Goal: Information Seeking & Learning: Learn about a topic

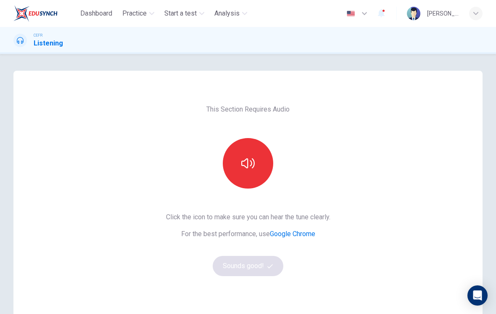
click at [255, 175] on button "button" at bounding box center [248, 163] width 50 height 50
click at [268, 272] on button "Sounds good!" at bounding box center [248, 266] width 71 height 20
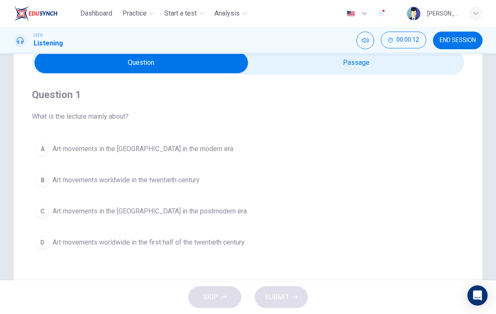
scroll to position [39, 0]
click at [378, 81] on div "Question 1 What is the lecture mainly about? A Art movements in the Western Wor…" at bounding box center [248, 170] width 433 height 192
click at [391, 72] on input "checkbox" at bounding box center [141, 62] width 649 height 21
checkbox input "true"
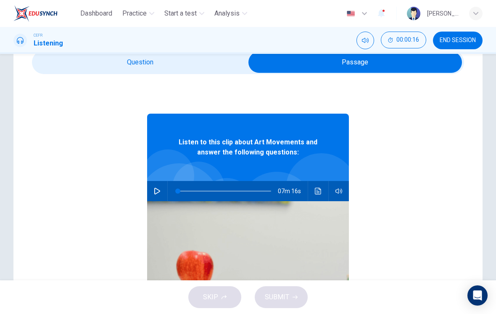
click at [157, 194] on button "button" at bounding box center [157, 191] width 13 height 20
type input "0"
click at [184, 72] on input "checkbox" at bounding box center [355, 62] width 649 height 21
checkbox input "false"
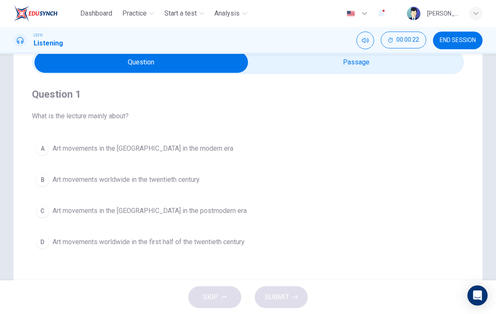
type input "1"
click at [348, 69] on input "checkbox" at bounding box center [141, 62] width 649 height 21
checkbox input "true"
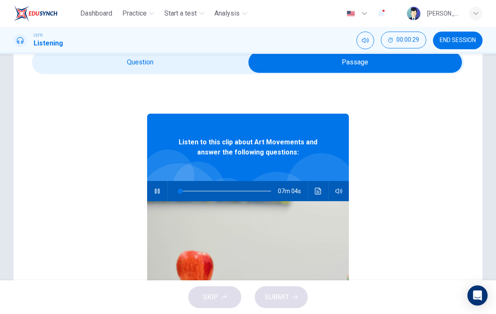
type input "3"
click at [217, 69] on input "checkbox" at bounding box center [355, 62] width 649 height 21
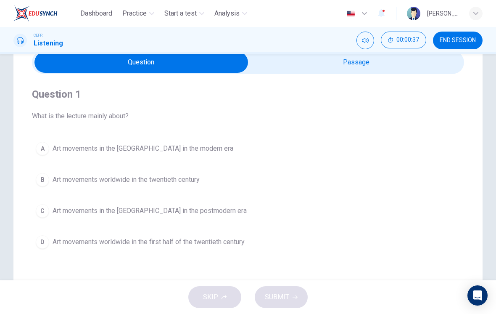
click at [191, 184] on span "Art movements worldwide in the twentieth century" at bounding box center [126, 180] width 147 height 10
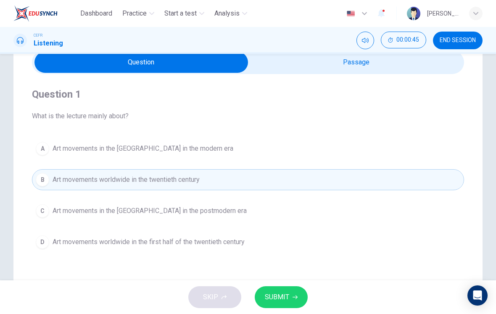
click at [295, 297] on icon "button" at bounding box center [295, 297] width 5 height 5
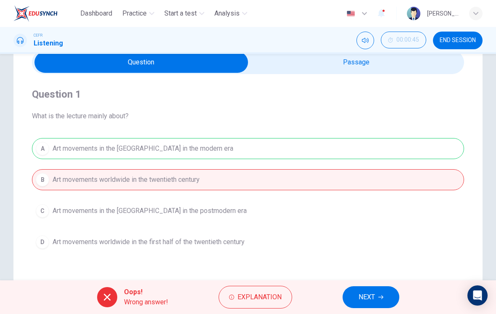
click at [405, 77] on div "Question 1 What is the lecture mainly about? A Art movements in the Western Wor…" at bounding box center [248, 170] width 433 height 192
click at [425, 70] on input "checkbox" at bounding box center [141, 62] width 649 height 21
checkbox input "true"
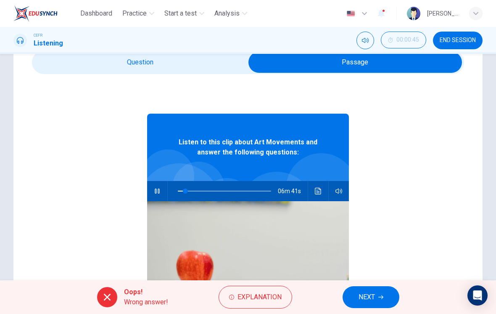
click at [156, 201] on button "button" at bounding box center [157, 191] width 13 height 20
type input "8"
click at [187, 72] on input "checkbox" at bounding box center [355, 62] width 649 height 21
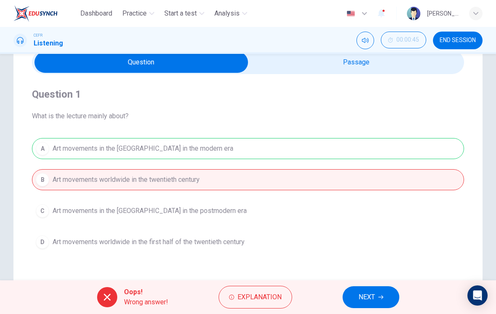
click at [258, 301] on span "Explanation" at bounding box center [260, 297] width 44 height 12
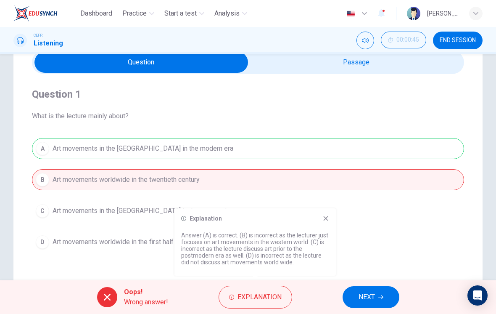
click at [334, 222] on div "Explanation Answer (A) is correct. (B) is incorrect as the lecturer just focuse…" at bounding box center [256, 241] width 162 height 67
click at [383, 72] on input "checkbox" at bounding box center [141, 62] width 649 height 21
checkbox input "true"
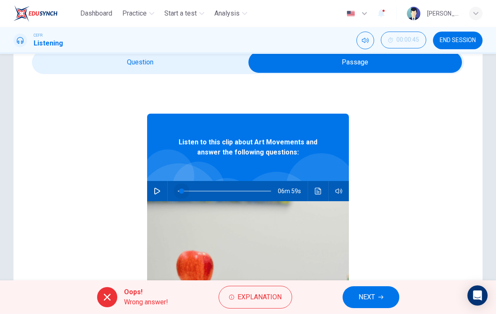
click at [182, 194] on span at bounding box center [181, 190] width 5 height 5
click at [162, 191] on button "button" at bounding box center [157, 191] width 13 height 20
type input "4"
click at [468, 40] on span "END SESSION" at bounding box center [458, 40] width 36 height 7
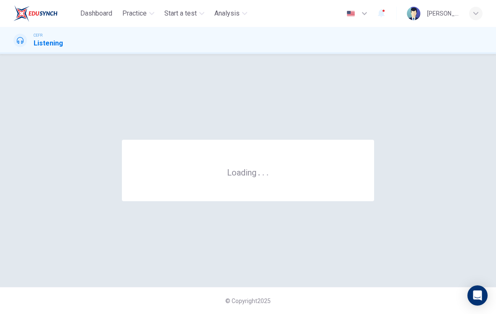
scroll to position [0, 0]
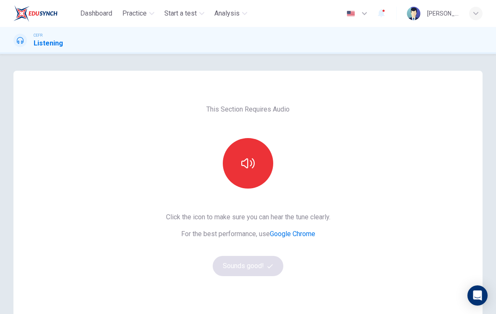
click at [258, 170] on button "button" at bounding box center [248, 163] width 50 height 50
click at [240, 268] on button "Sounds good!" at bounding box center [248, 266] width 71 height 20
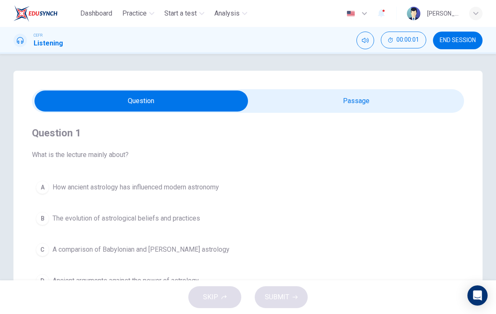
click at [317, 120] on div "Question 1 What is the lecture mainly about? A How ancient astrology has influe…" at bounding box center [248, 209] width 433 height 192
click at [318, 109] on input "checkbox" at bounding box center [141, 100] width 649 height 21
checkbox input "true"
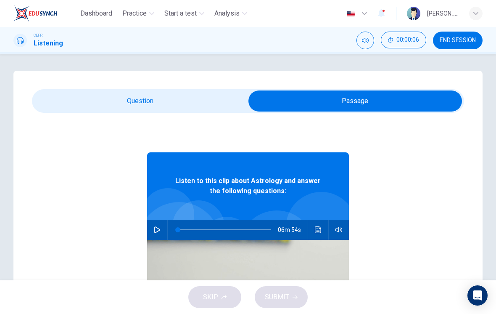
click at [464, 46] on button "END SESSION" at bounding box center [458, 41] width 50 height 18
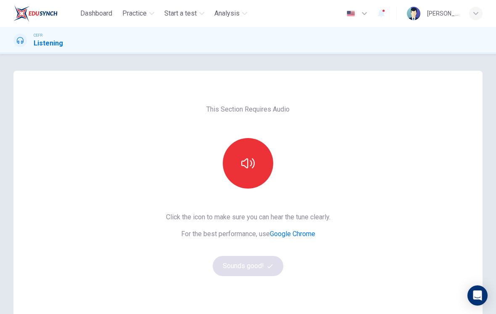
click at [249, 172] on button "button" at bounding box center [248, 163] width 50 height 50
click at [274, 263] on span "button" at bounding box center [272, 265] width 8 height 5
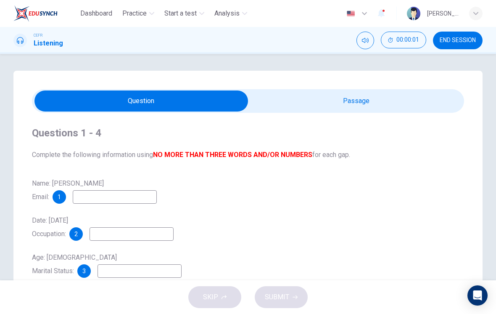
click at [349, 108] on input "checkbox" at bounding box center [141, 100] width 649 height 21
checkbox input "true"
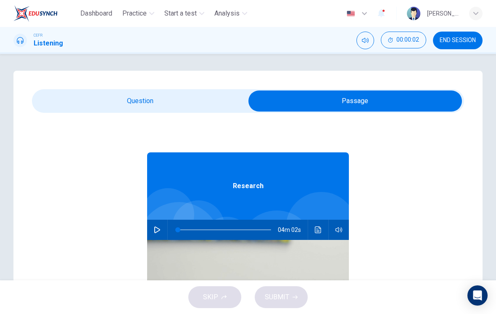
click at [161, 236] on button "button" at bounding box center [157, 230] width 13 height 20
type input "0"
click at [202, 101] on input "checkbox" at bounding box center [355, 100] width 649 height 21
checkbox input "false"
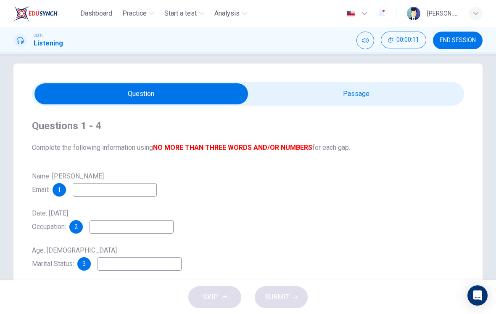
scroll to position [7, 0]
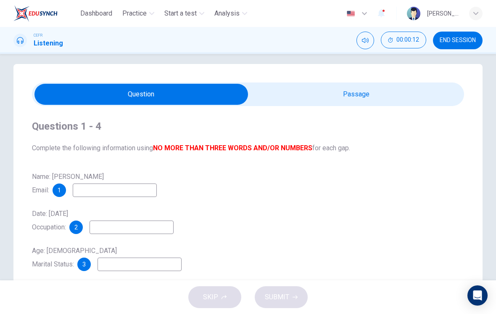
click at [155, 193] on input at bounding box center [115, 189] width 84 height 13
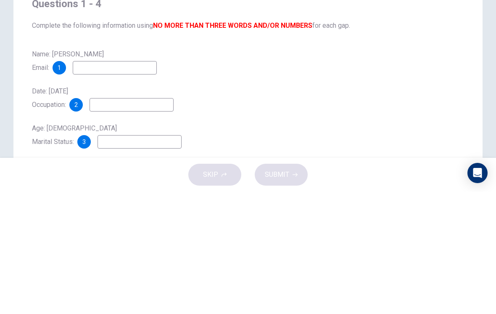
click at [278, 207] on div "Date: 26th February, 2007 Occupation: 2" at bounding box center [248, 220] width 433 height 27
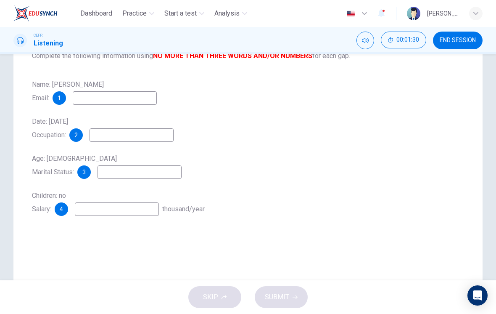
scroll to position [103, 0]
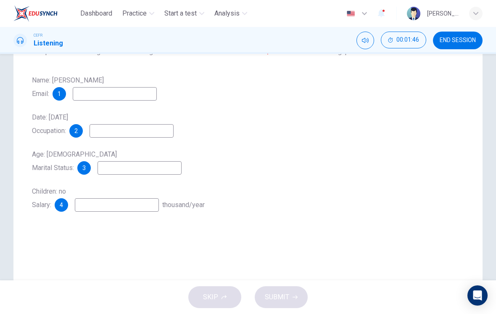
type input "43"
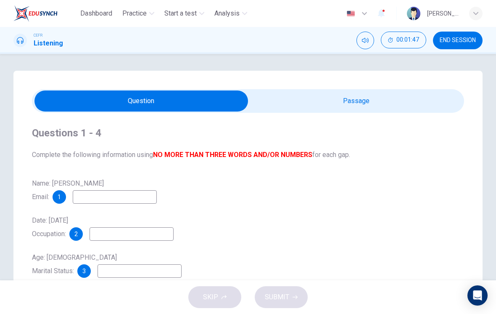
scroll to position [0, 0]
click at [372, 111] on input "checkbox" at bounding box center [141, 100] width 649 height 21
checkbox input "true"
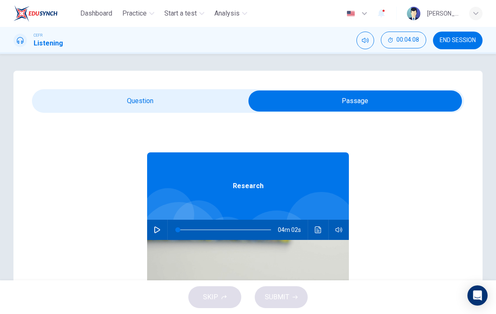
click at [146, 237] on div "Research 04m 02s" at bounding box center [248, 275] width 433 height 325
click at [153, 234] on button "button" at bounding box center [157, 230] width 13 height 20
type input "28"
click at [203, 104] on input "checkbox" at bounding box center [355, 100] width 649 height 21
checkbox input "false"
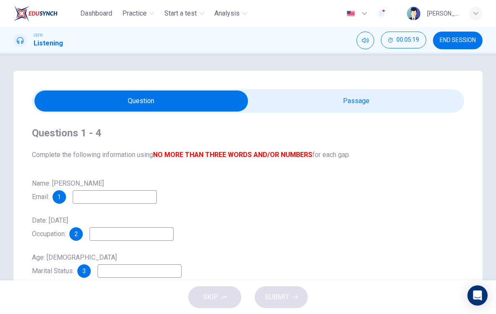
click at [132, 199] on input at bounding box center [115, 196] width 84 height 13
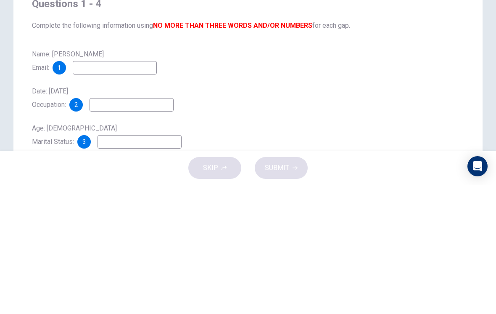
type input "W"
type input "wglass@gmail.com"
click at [156, 227] on input at bounding box center [132, 233] width 84 height 13
type input "Ministry of Culture"
click at [284, 214] on div "Date: 26th February, 2007 Occupation: 2 Ministry of Culture" at bounding box center [248, 227] width 433 height 27
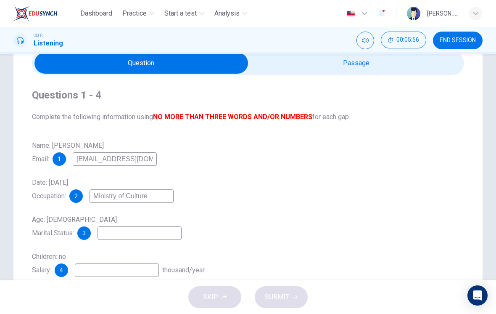
scroll to position [39, 0]
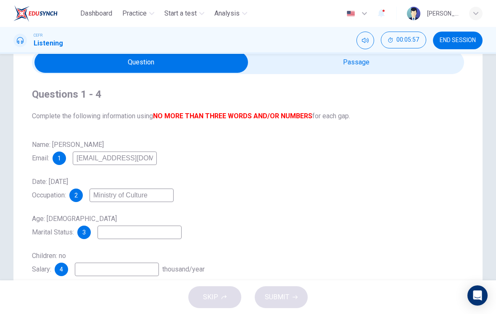
click at [157, 232] on input at bounding box center [140, 232] width 84 height 13
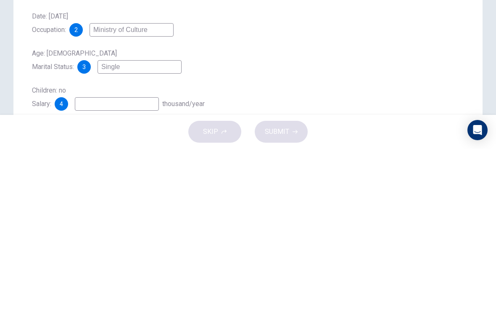
type input "Single"
click at [127, 263] on input at bounding box center [117, 269] width 84 height 13
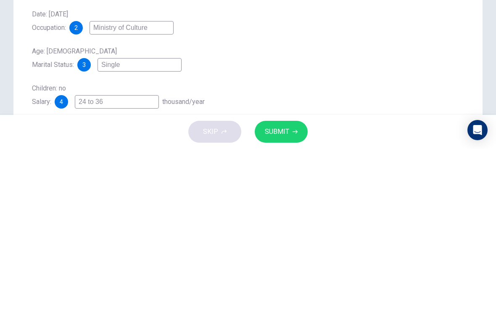
type input "24 to 36"
click at [297, 286] on button "SUBMIT" at bounding box center [281, 297] width 53 height 22
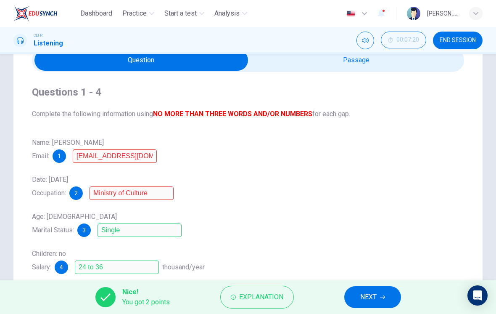
click at [371, 70] on input "checkbox" at bounding box center [141, 60] width 649 height 21
checkbox input "true"
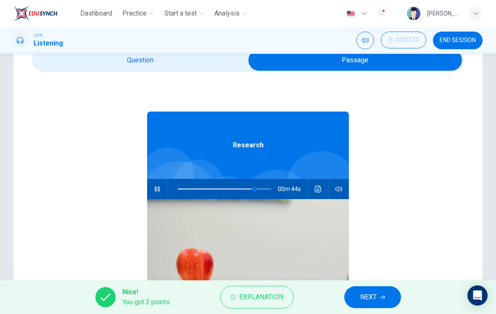
click at [155, 188] on icon "button" at bounding box center [157, 189] width 7 height 7
type input "82"
click at [201, 70] on input "checkbox" at bounding box center [355, 60] width 649 height 21
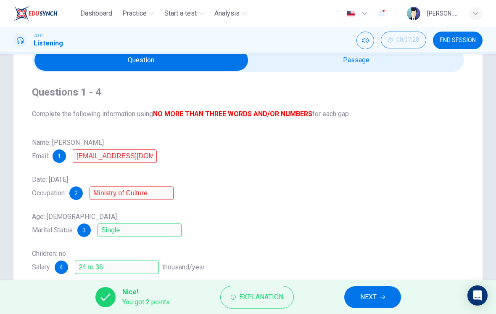
click at [268, 297] on span "Explanation" at bounding box center [261, 297] width 44 height 12
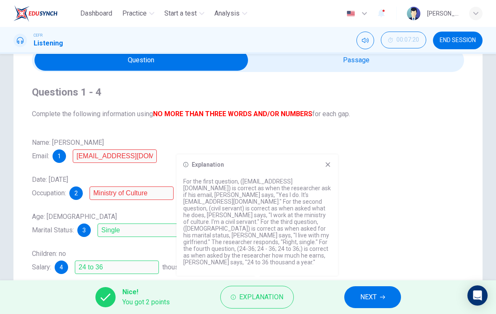
click at [330, 168] on icon at bounding box center [328, 164] width 7 height 7
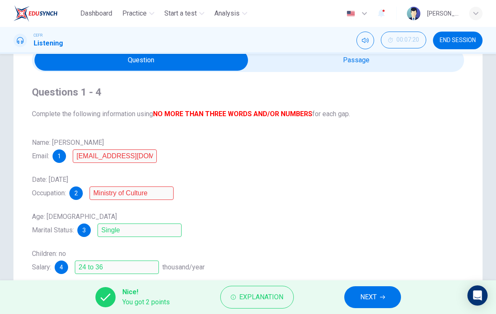
click at [362, 69] on input "checkbox" at bounding box center [141, 60] width 649 height 21
checkbox input "true"
type input "82"
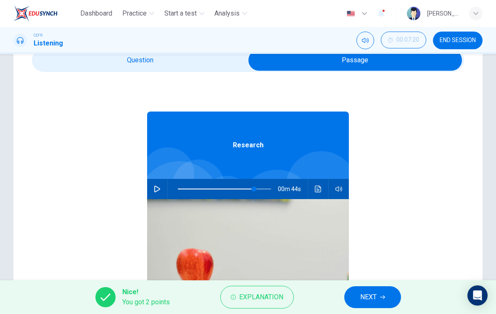
click at [216, 70] on input "checkbox" at bounding box center [355, 60] width 649 height 21
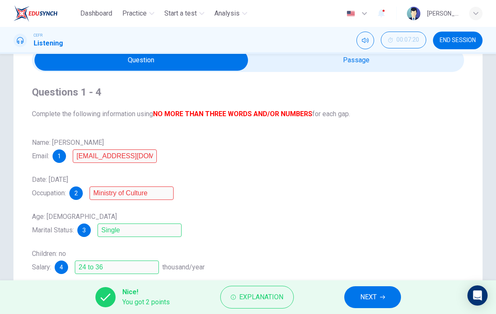
click at [372, 300] on span "NEXT" at bounding box center [369, 297] width 16 height 12
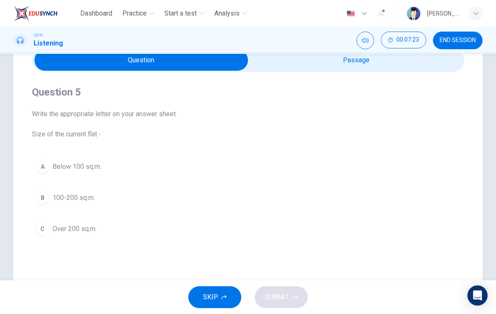
click at [94, 173] on button "A Below 100 sq.m." at bounding box center [248, 166] width 433 height 21
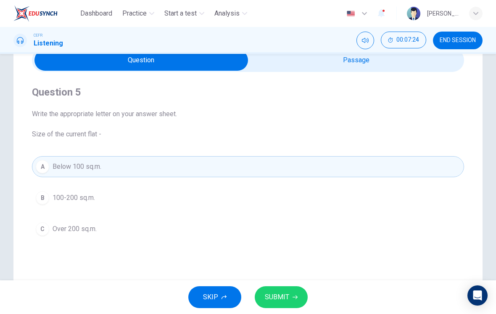
click at [280, 301] on span "SUBMIT" at bounding box center [277, 297] width 24 height 12
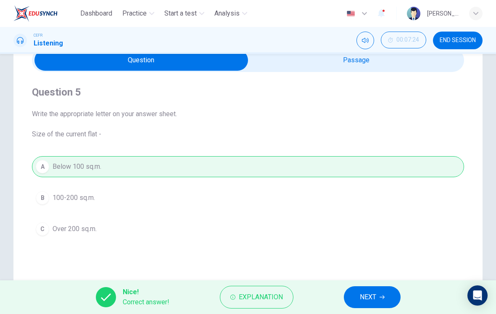
click at [375, 297] on span "NEXT" at bounding box center [368, 297] width 16 height 12
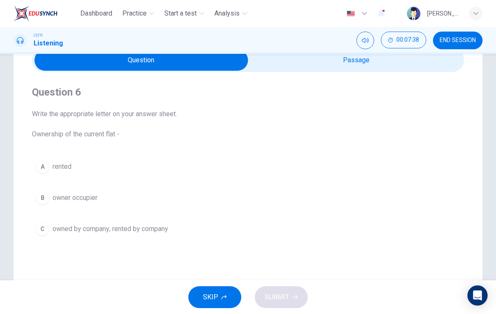
click at [182, 208] on button "B owner occupier" at bounding box center [248, 197] width 433 height 21
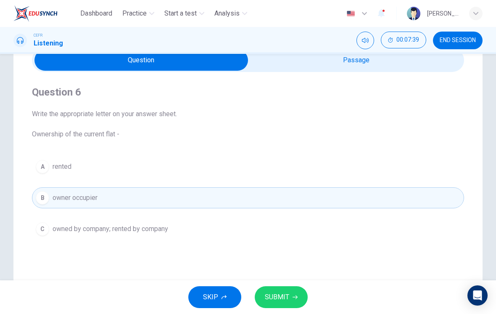
click at [295, 289] on button "SUBMIT" at bounding box center [281, 297] width 53 height 22
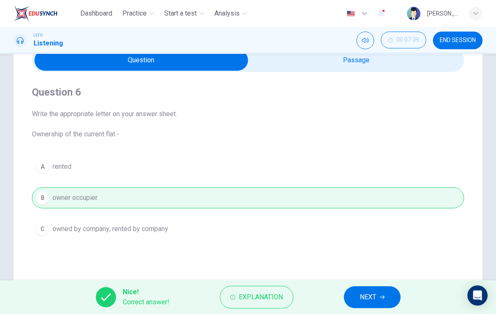
click at [374, 295] on span "NEXT" at bounding box center [368, 297] width 16 height 12
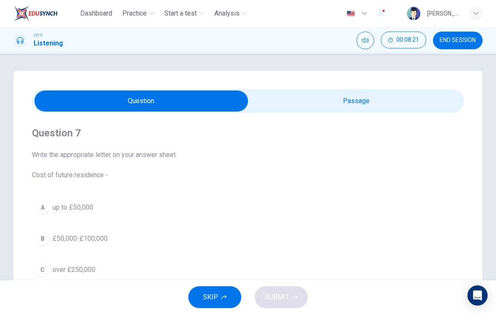
scroll to position [0, 0]
click at [393, 105] on input "checkbox" at bounding box center [141, 100] width 649 height 21
checkbox input "true"
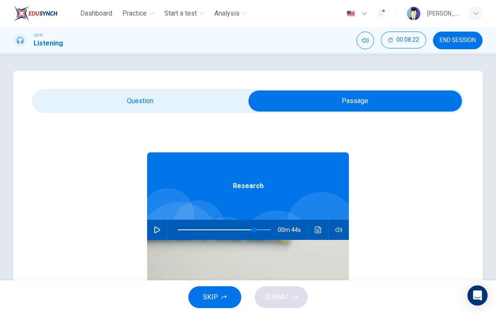
click at [315, 230] on button "Click to see the audio transcription" at bounding box center [318, 230] width 13 height 20
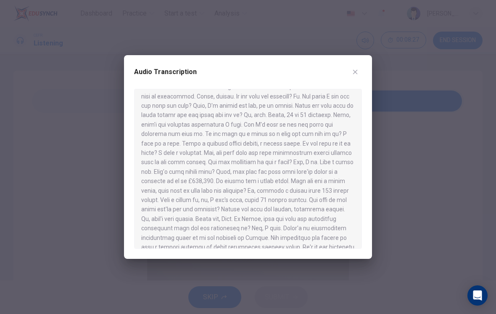
scroll to position [118, 0]
click at [361, 75] on button "button" at bounding box center [355, 71] width 13 height 13
type input "82"
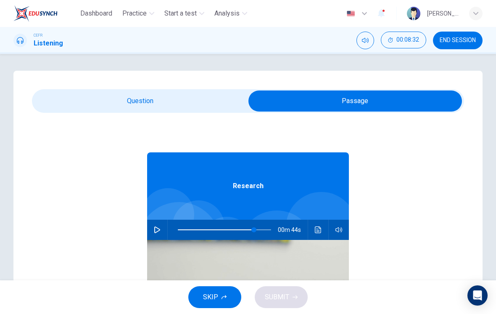
click at [203, 104] on input "checkbox" at bounding box center [355, 100] width 649 height 21
checkbox input "false"
type input "82"
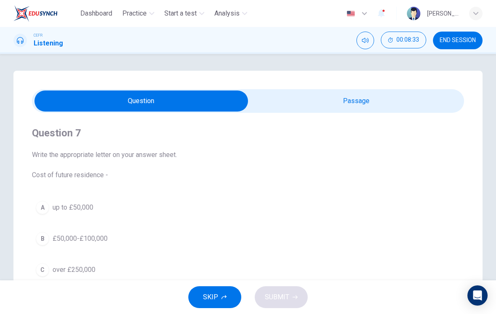
click at [340, 103] on input "checkbox" at bounding box center [141, 100] width 649 height 21
checkbox input "true"
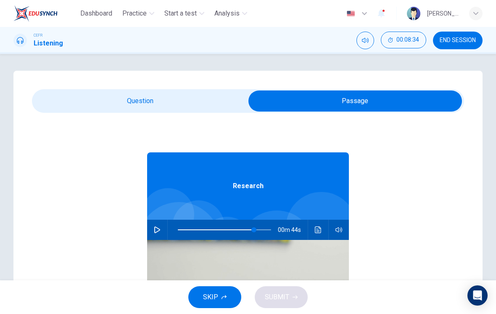
click at [252, 231] on span at bounding box center [254, 229] width 5 height 5
click at [158, 231] on icon "button" at bounding box center [157, 229] width 6 height 7
click at [236, 232] on span at bounding box center [236, 229] width 5 height 5
click at [228, 231] on span at bounding box center [227, 229] width 5 height 5
click at [223, 232] on span at bounding box center [223, 229] width 5 height 5
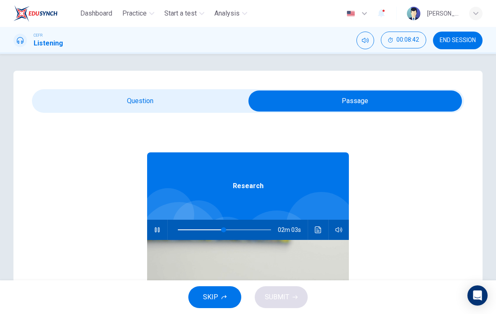
type input "49"
click at [205, 106] on input "checkbox" at bounding box center [355, 100] width 649 height 21
checkbox input "false"
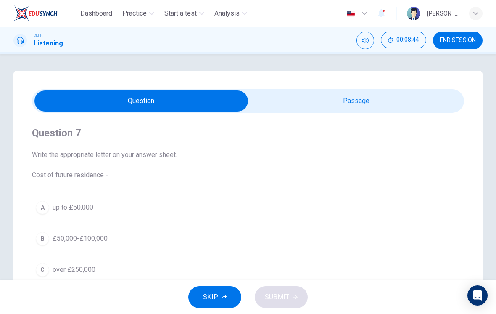
scroll to position [10, 0]
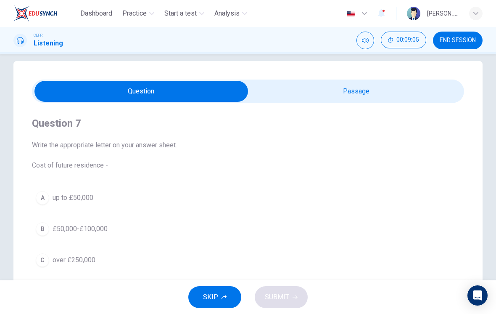
click at [234, 237] on button "B £50,000-£100,000" at bounding box center [248, 228] width 433 height 21
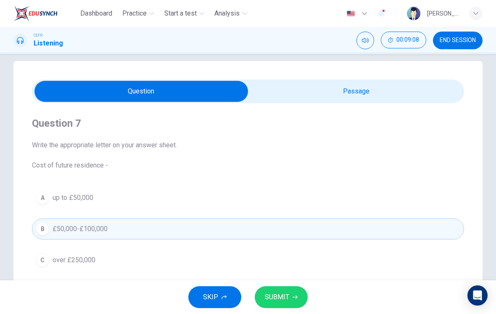
click at [302, 297] on button "SUBMIT" at bounding box center [281, 297] width 53 height 22
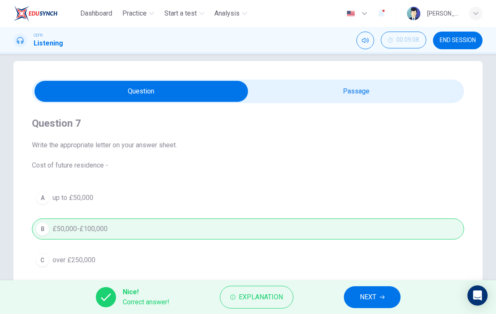
click at [365, 295] on span "NEXT" at bounding box center [368, 297] width 16 height 12
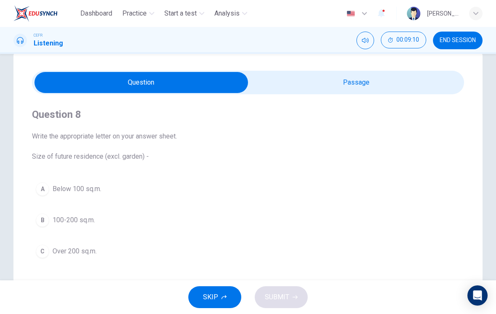
scroll to position [19, 0]
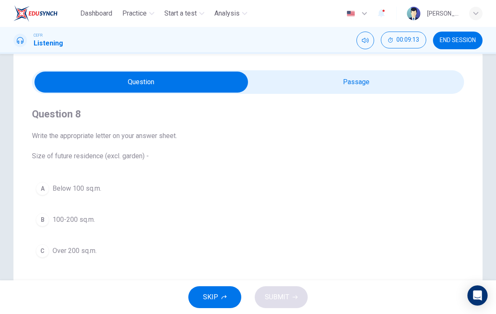
click at [199, 217] on button "B 100-200 sq.m." at bounding box center [248, 219] width 433 height 21
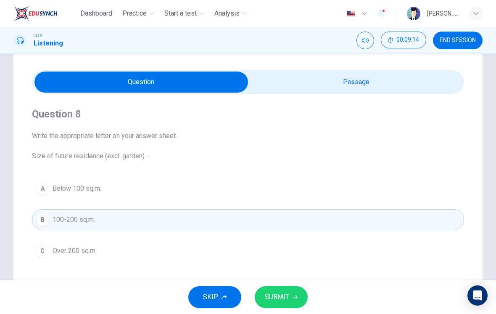
click at [281, 295] on span "SUBMIT" at bounding box center [277, 297] width 24 height 12
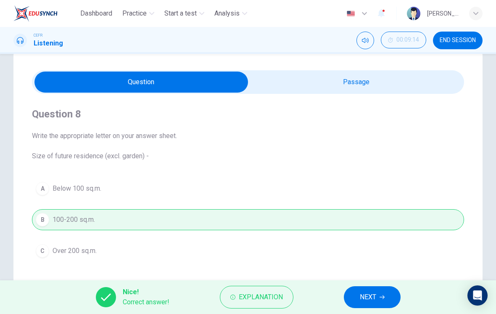
click at [372, 287] on button "NEXT" at bounding box center [372, 297] width 57 height 22
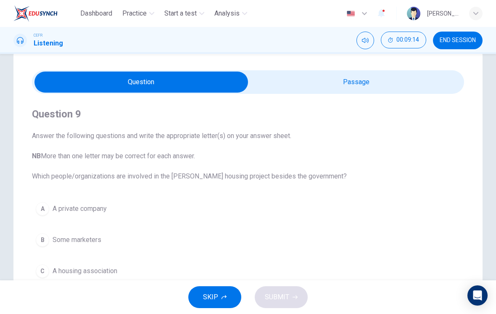
scroll to position [34, 0]
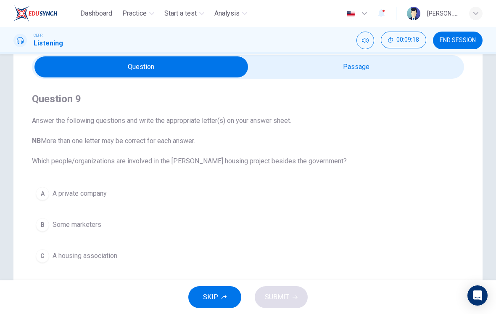
click at [287, 215] on button "B Some marketers" at bounding box center [248, 224] width 433 height 21
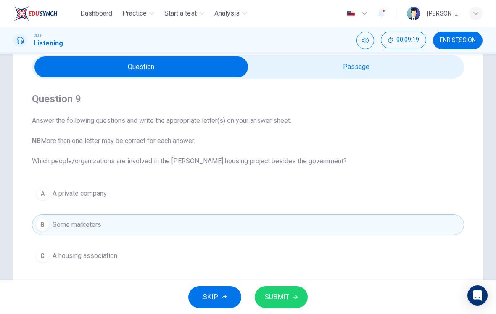
click at [305, 198] on button "A A private company" at bounding box center [248, 193] width 433 height 21
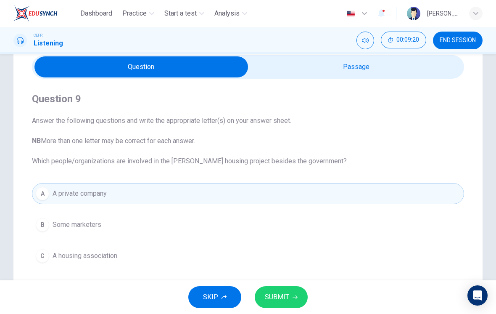
click at [295, 296] on icon "button" at bounding box center [295, 297] width 5 height 4
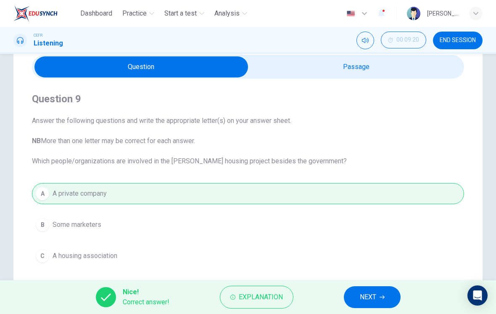
click at [374, 295] on span "NEXT" at bounding box center [368, 297] width 16 height 12
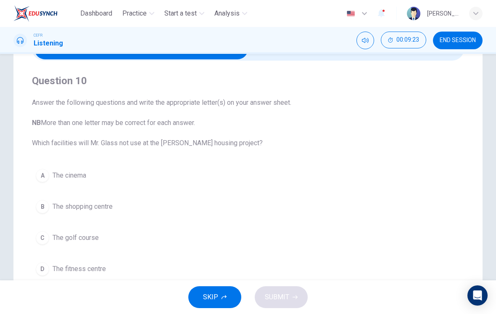
scroll to position [53, 0]
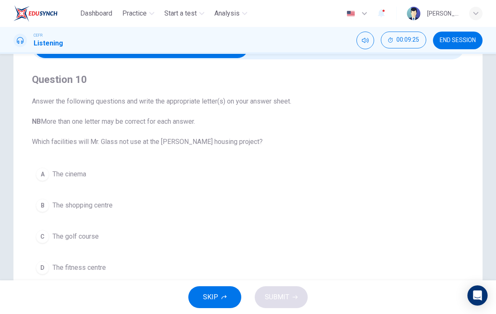
click at [265, 244] on button "C The golf course" at bounding box center [248, 236] width 433 height 21
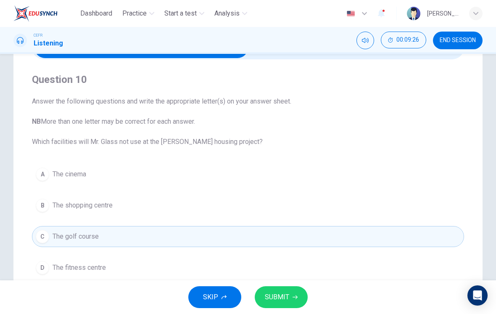
click at [296, 299] on icon "button" at bounding box center [295, 297] width 5 height 5
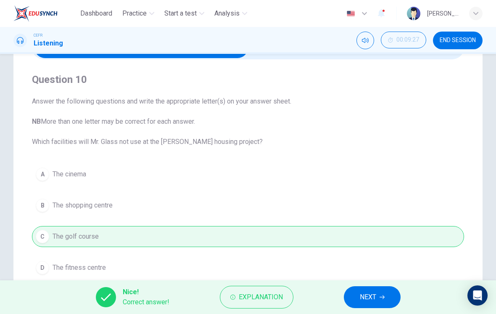
click at [375, 299] on span "NEXT" at bounding box center [368, 297] width 16 height 12
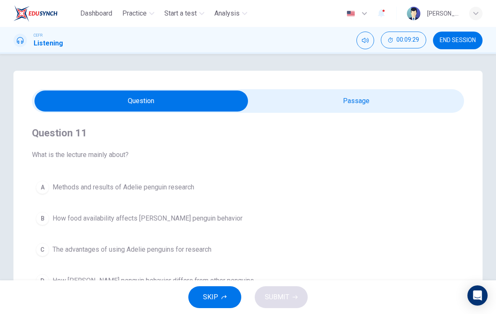
scroll to position [0, 0]
click at [415, 111] on input "checkbox" at bounding box center [141, 100] width 649 height 21
checkbox input "true"
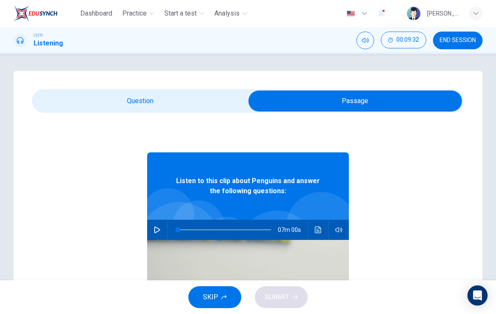
click at [462, 48] on button "END SESSION" at bounding box center [458, 41] width 50 height 18
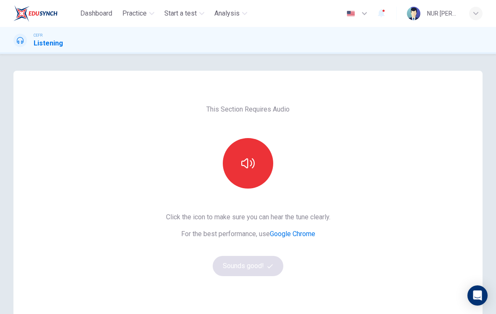
click at [260, 163] on button "button" at bounding box center [248, 163] width 50 height 50
click at [276, 268] on button "Sounds good!" at bounding box center [248, 266] width 71 height 20
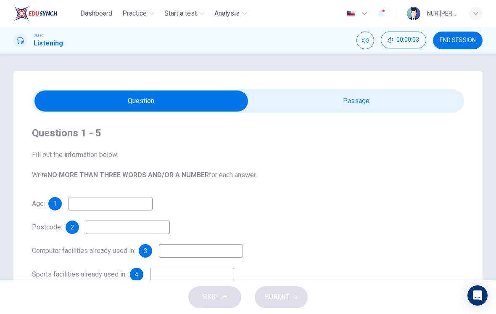
scroll to position [0, 0]
click at [377, 110] on input "checkbox" at bounding box center [141, 100] width 649 height 21
checkbox input "true"
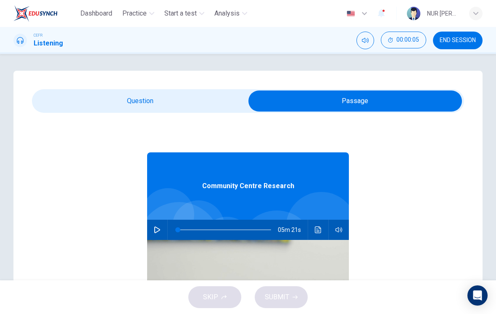
click at [476, 42] on span "END SESSION" at bounding box center [458, 40] width 36 height 7
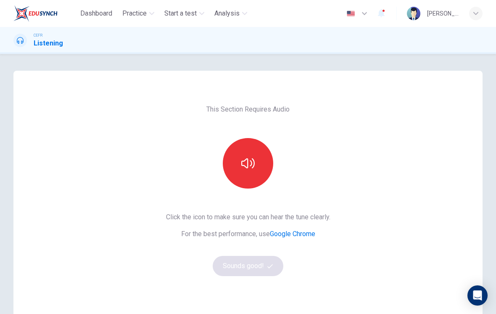
click at [252, 174] on button "button" at bounding box center [248, 163] width 50 height 50
click at [260, 276] on button "Sounds good!" at bounding box center [248, 266] width 71 height 20
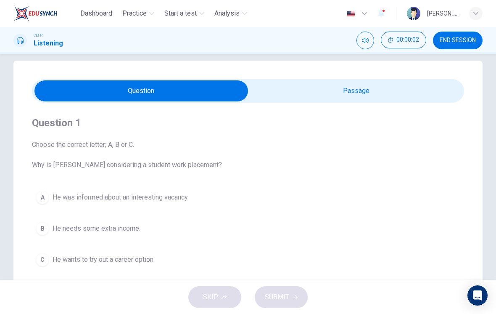
scroll to position [13, 0]
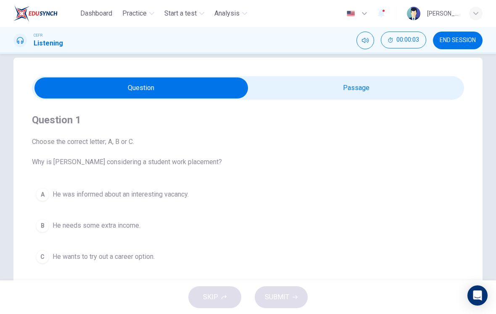
click at [470, 41] on span "END SESSION" at bounding box center [458, 40] width 36 height 7
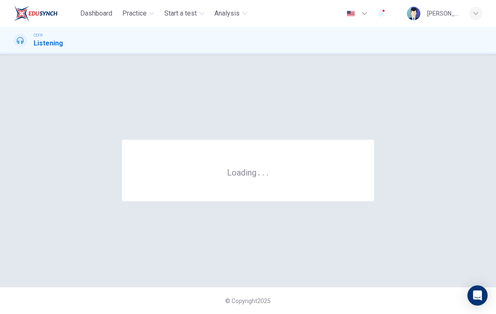
scroll to position [0, 0]
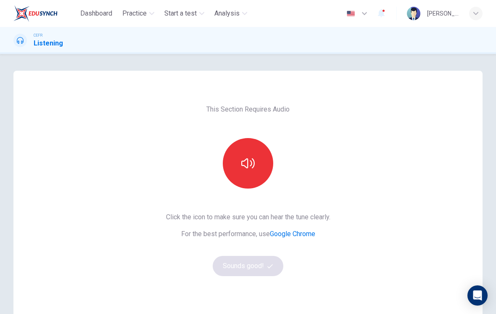
click at [251, 172] on button "button" at bounding box center [248, 163] width 50 height 50
click at [261, 272] on button "Sounds good!" at bounding box center [248, 266] width 71 height 20
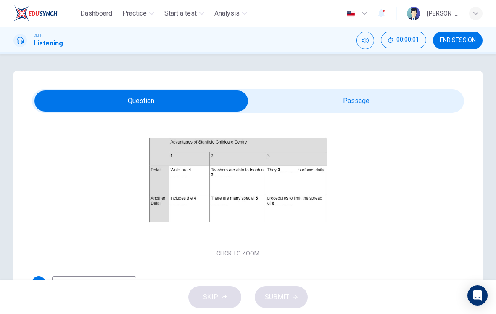
scroll to position [106, 0]
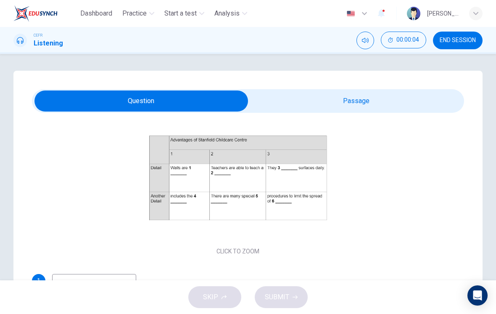
click at [379, 107] on input "checkbox" at bounding box center [141, 100] width 649 height 21
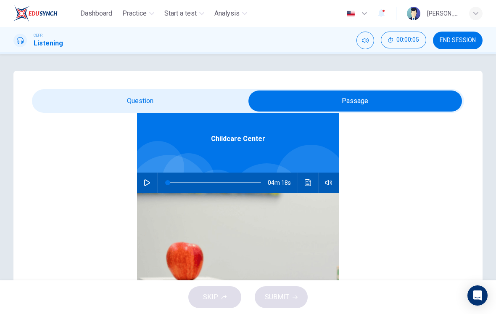
click at [143, 191] on div "04m 18s" at bounding box center [238, 182] width 202 height 20
click at [147, 186] on button "button" at bounding box center [147, 182] width 13 height 20
click at [211, 102] on input "checkbox" at bounding box center [355, 100] width 649 height 21
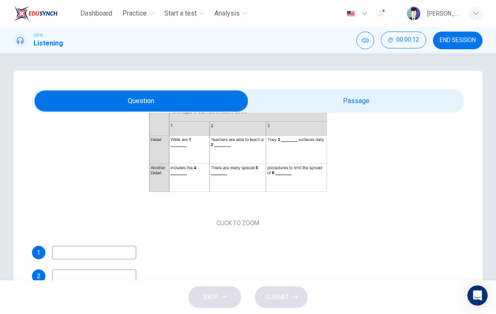
scroll to position [113, 0]
click at [256, 164] on button "Click to Zoom" at bounding box center [238, 156] width 73 height 20
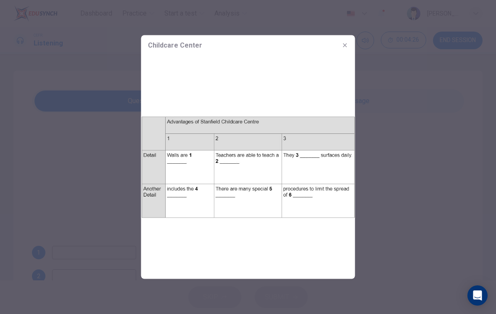
click at [342, 48] on icon "button" at bounding box center [345, 45] width 7 height 7
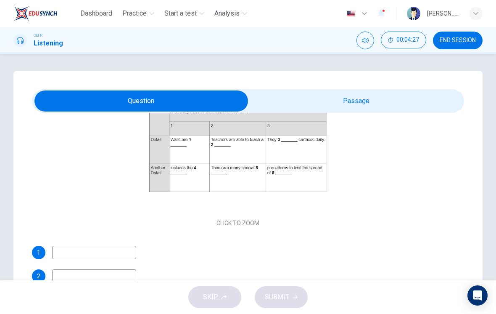
click at [341, 111] on input "checkbox" at bounding box center [141, 100] width 649 height 21
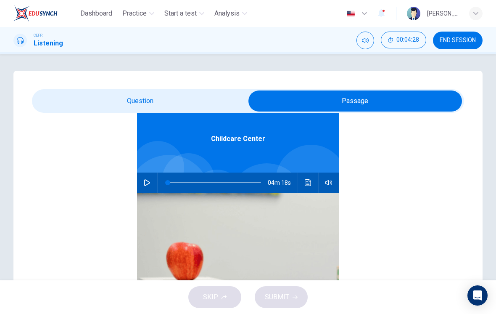
click at [151, 182] on button "button" at bounding box center [147, 182] width 13 height 20
click at [209, 100] on input "checkbox" at bounding box center [355, 100] width 649 height 21
checkbox input "false"
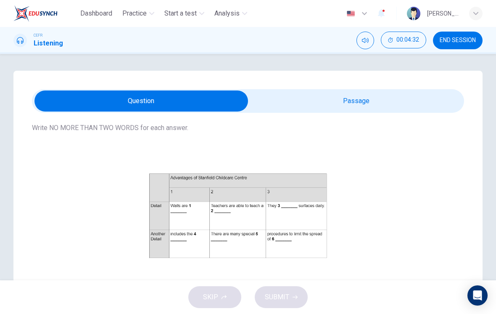
scroll to position [67, 0]
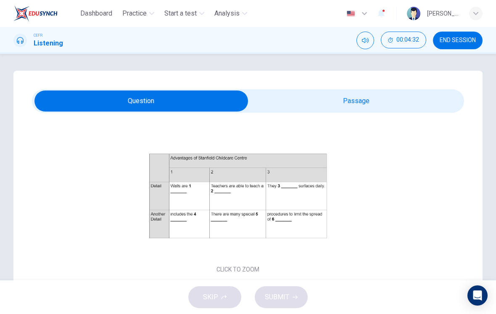
click at [261, 208] on button "Click to Zoom" at bounding box center [238, 203] width 73 height 20
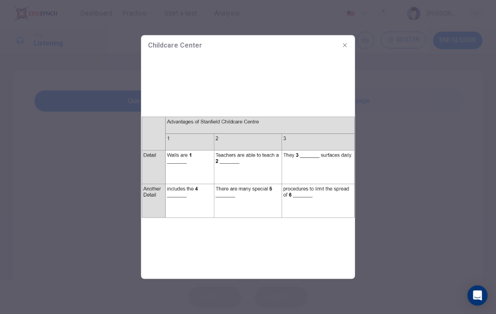
click at [350, 47] on button "button" at bounding box center [345, 45] width 13 height 13
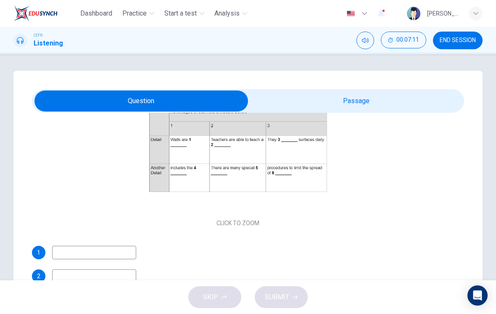
scroll to position [113, 0]
click at [113, 254] on input at bounding box center [94, 252] width 84 height 13
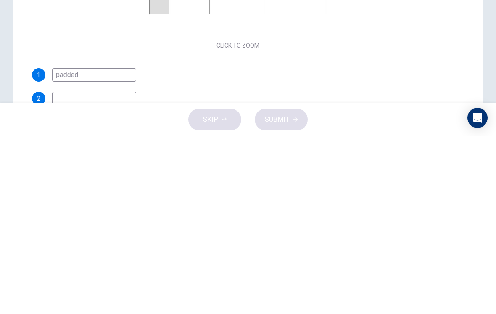
type input "padded"
click at [101, 280] on div "SKIP SUBMIT" at bounding box center [248, 297] width 496 height 34
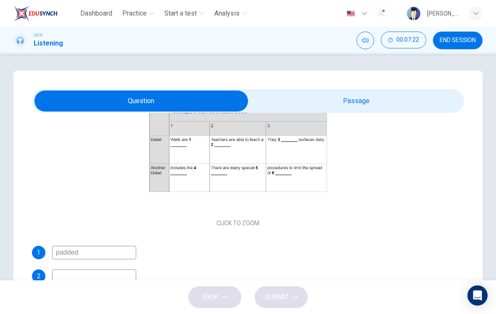
click at [90, 277] on input at bounding box center [94, 275] width 84 height 13
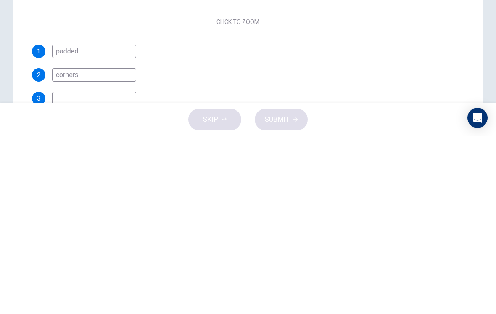
scroll to position [38, 0]
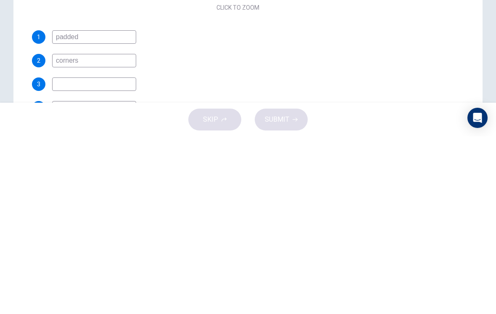
type input "corners"
click at [103, 255] on input at bounding box center [94, 261] width 84 height 13
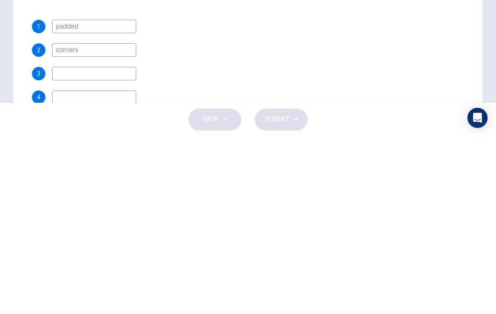
scroll to position [113, 0]
type input "subject"
click at [334, 244] on div "3 subject" at bounding box center [238, 250] width 412 height 13
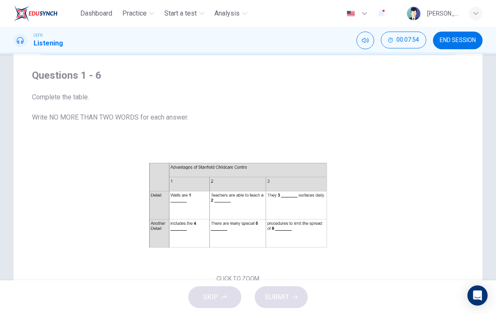
scroll to position [-1, 0]
checkbox input "true"
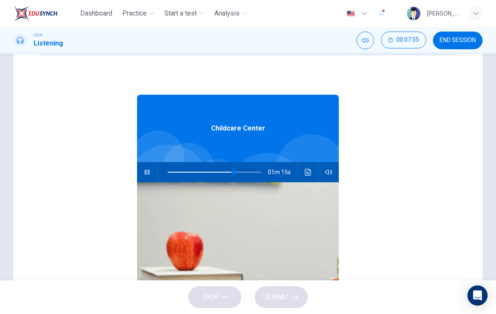
click at [235, 173] on span at bounding box center [234, 172] width 5 height 5
type input "71"
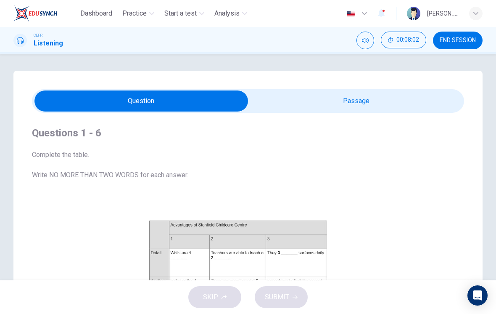
click at [361, 110] on input "checkbox" at bounding box center [141, 100] width 649 height 21
checkbox input "true"
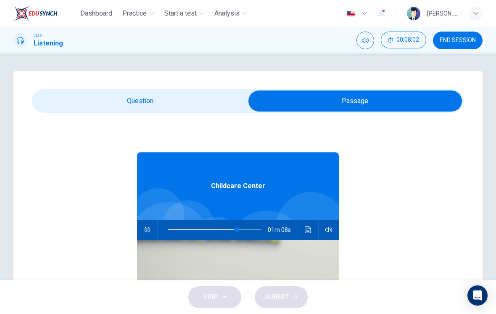
type input "64"
click at [228, 232] on span at bounding box center [227, 229] width 5 height 5
click at [204, 105] on input "checkbox" at bounding box center [355, 100] width 649 height 21
checkbox input "false"
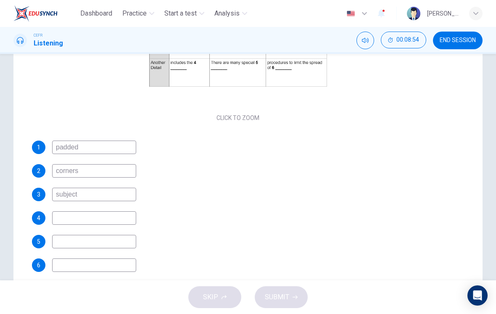
scroll to position [103, 0]
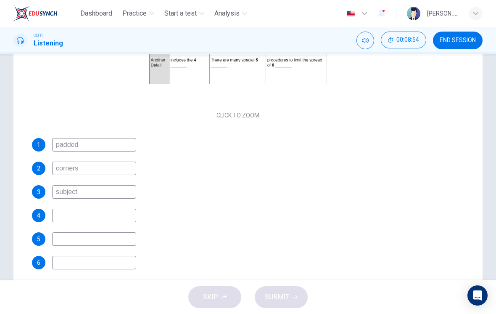
click at [111, 236] on input at bounding box center [94, 238] width 84 height 13
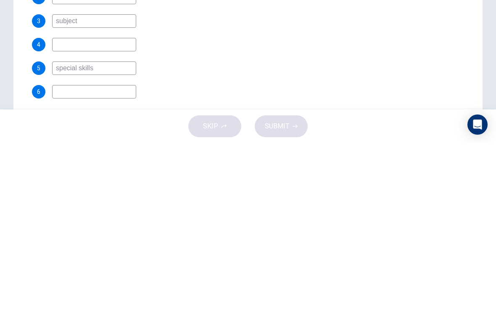
type input "special skills"
click at [321, 256] on div "6" at bounding box center [238, 262] width 412 height 13
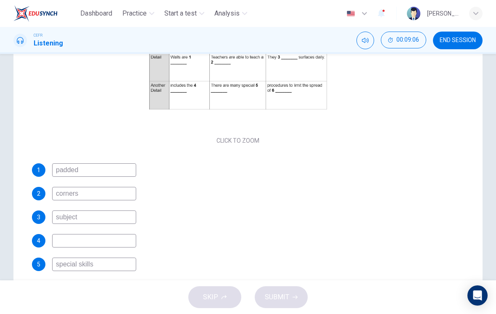
scroll to position [78, 0]
click at [122, 221] on input "subject" at bounding box center [94, 216] width 84 height 13
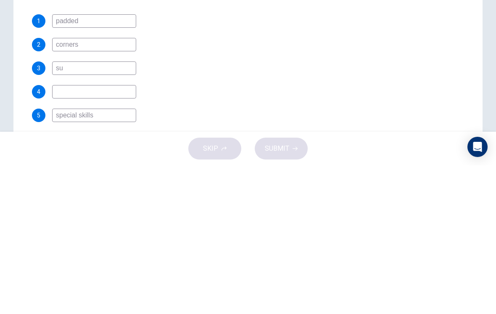
type input "s"
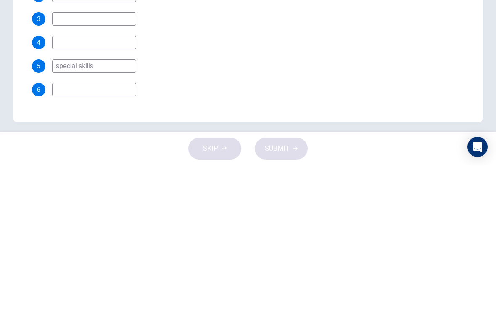
scroll to position [109, 0]
click at [104, 182] on input at bounding box center [94, 188] width 84 height 13
type input "corners"
click at [265, 229] on div "6" at bounding box center [238, 235] width 412 height 13
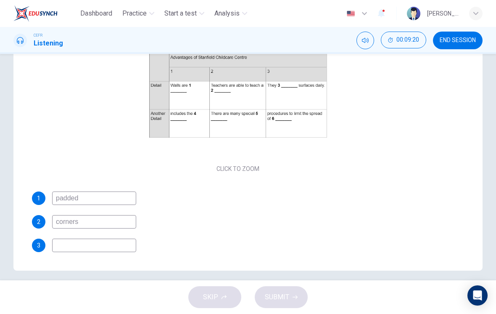
scroll to position [69, 0]
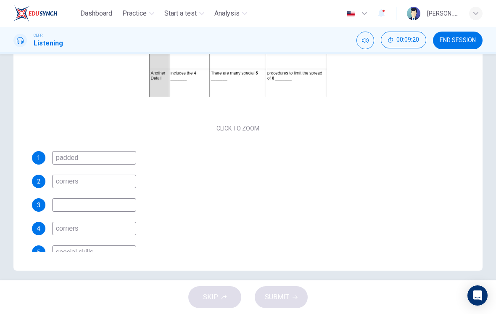
click at [114, 208] on input at bounding box center [94, 204] width 84 height 13
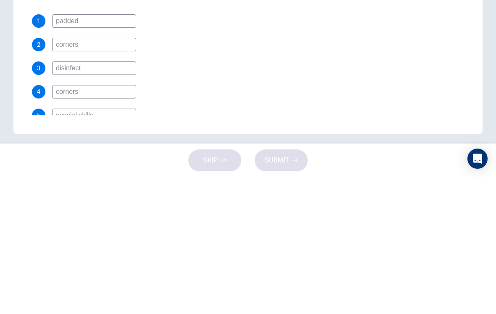
type input "disinfect"
click at [297, 222] on div "4 corners" at bounding box center [238, 228] width 412 height 13
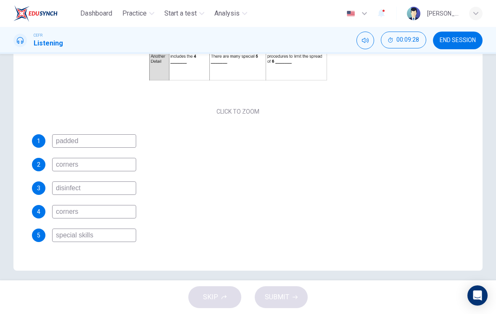
scroll to position [106, 0]
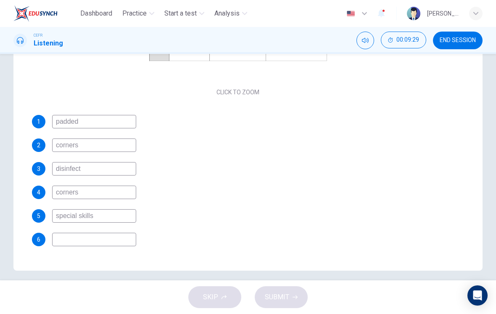
click at [119, 239] on input at bounding box center [94, 239] width 84 height 13
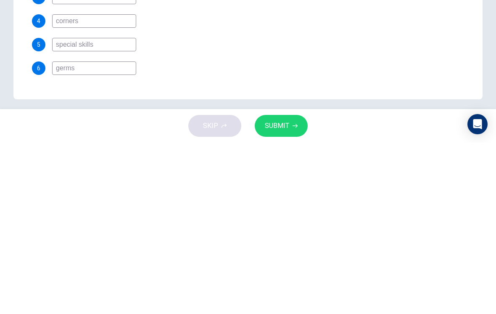
type input "germs"
click at [282, 291] on span "SUBMIT" at bounding box center [277, 297] width 24 height 12
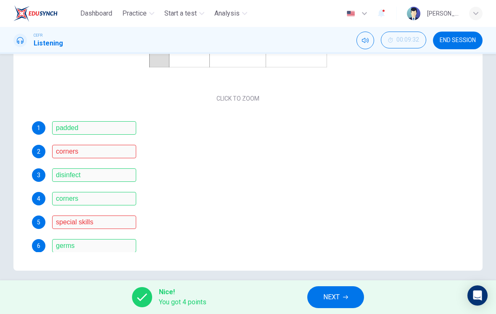
scroll to position [39, 0]
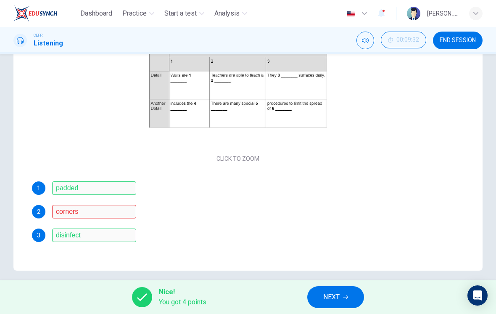
click at [122, 222] on div "1 padded 2 corners 3 disinfect 4 corners 5 special skills 6 germs" at bounding box center [238, 246] width 412 height 131
click at [121, 221] on div "1 padded 2 corners 3 disinfect 4 corners 5 special skills 6 germs" at bounding box center [238, 246] width 412 height 131
click at [132, 220] on div "1 padded 2 corners 3 disinfect 4 corners 5 special skills 6 germs" at bounding box center [238, 246] width 412 height 131
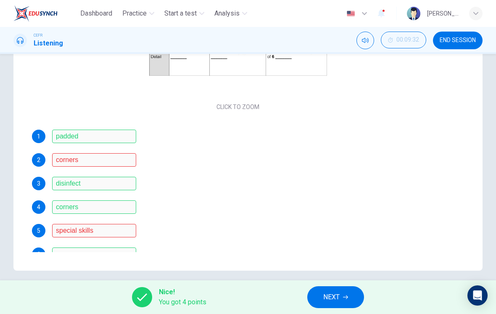
scroll to position [112, 0]
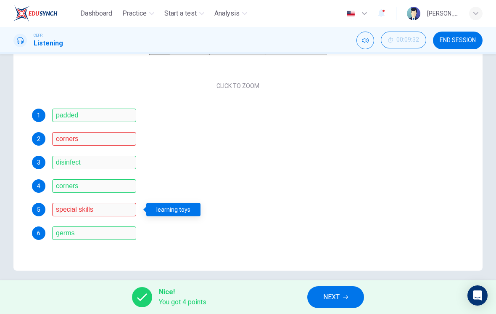
click at [101, 223] on div "1 padded 2 corners 3 disinfect 4 corners 5 special skills 6 germs" at bounding box center [238, 174] width 412 height 131
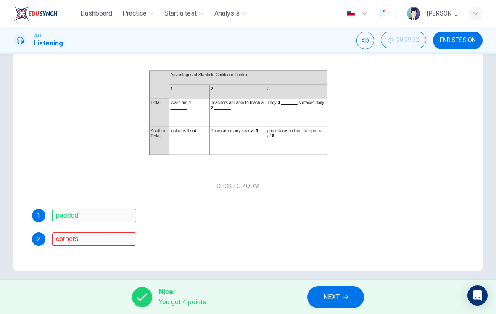
scroll to position [17, 0]
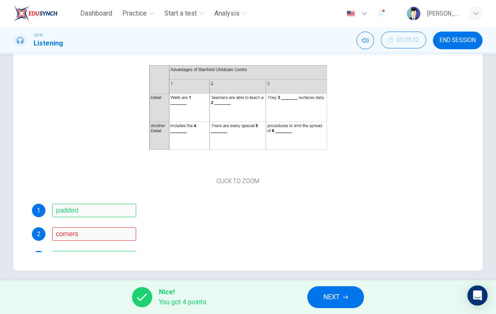
click at [129, 241] on div "1 padded 2 corners 3 disinfect 4 corners 5 special skills 6 germs" at bounding box center [238, 269] width 412 height 131
click at [27, 231] on div "Questions 1 - 6 Complete the table. Write NO MORE THAN TWO WORDS for each answe…" at bounding box center [248, 101] width 470 height 338
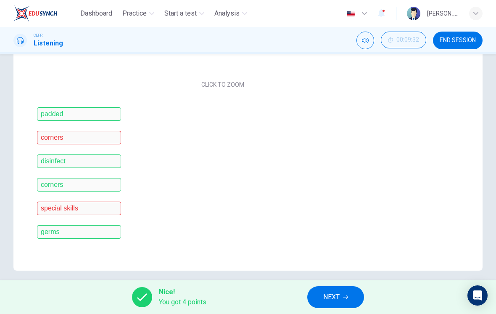
scroll to position [47, 0]
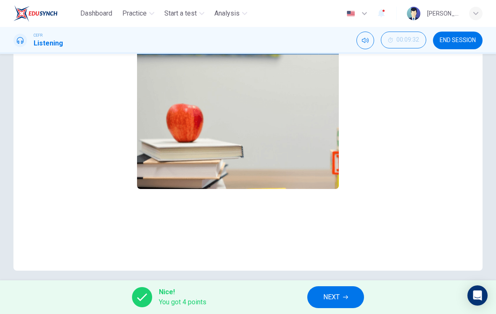
checkbox input "false"
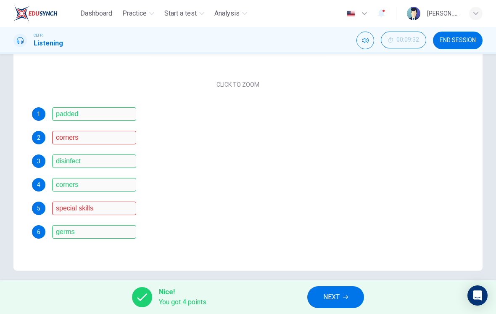
click at [335, 298] on span "NEXT" at bounding box center [332, 297] width 16 height 12
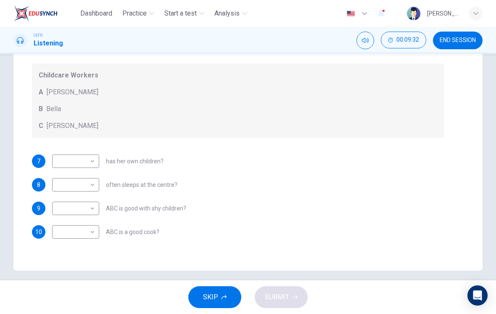
scroll to position [15, 0]
click at [78, 165] on body "Dashboard Practice Start a test Analysis English en ​ [PERSON_NAME] [PERSON_NAM…" at bounding box center [248, 157] width 496 height 314
click at [91, 198] on li "C" at bounding box center [75, 201] width 47 height 13
type input "C"
click at [86, 188] on body "Dashboard Practice Start a test Analysis English en ​ [PERSON_NAME] [PERSON_NAM…" at bounding box center [248, 157] width 496 height 314
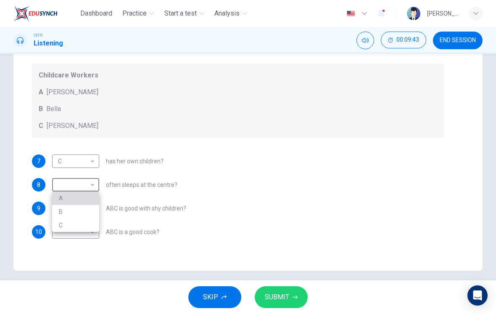
click at [87, 204] on li "A" at bounding box center [75, 197] width 47 height 13
type input "A"
click at [91, 211] on body "Dashboard Practice Start a test Analysis English en ​ [PERSON_NAME] [PERSON_NAM…" at bounding box center [248, 157] width 496 height 314
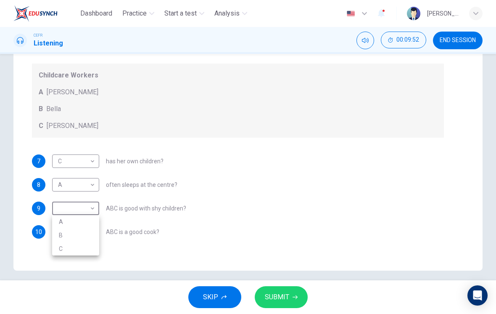
click at [88, 247] on li "C" at bounding box center [75, 248] width 47 height 13
type input "C"
click at [86, 229] on body "Dashboard Practice Start a test Analysis English en ​ [PERSON_NAME] [PERSON_NAM…" at bounding box center [248, 157] width 496 height 314
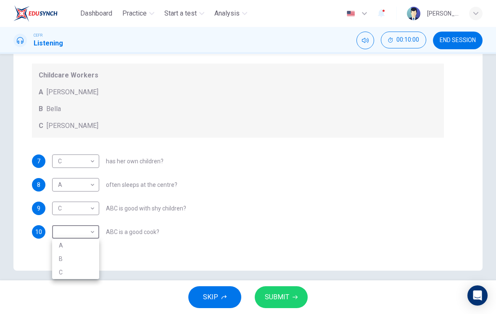
click at [93, 258] on li "B" at bounding box center [75, 258] width 47 height 13
type input "B"
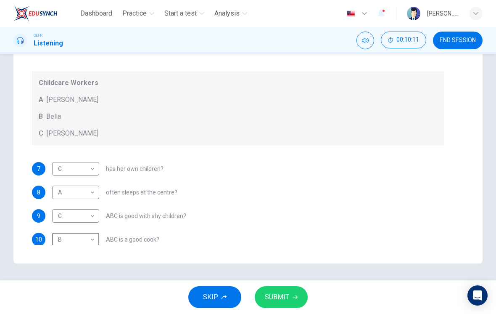
scroll to position [146, 0]
click at [297, 295] on button "SUBMIT" at bounding box center [281, 297] width 53 height 22
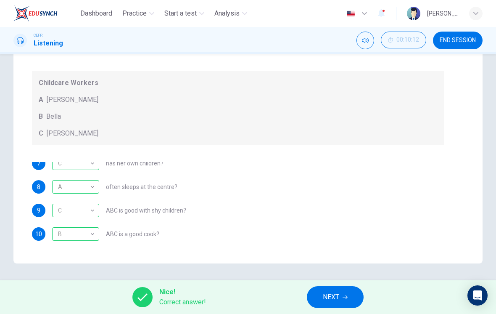
scroll to position [5, 0]
click at [331, 292] on span "NEXT" at bounding box center [331, 297] width 16 height 12
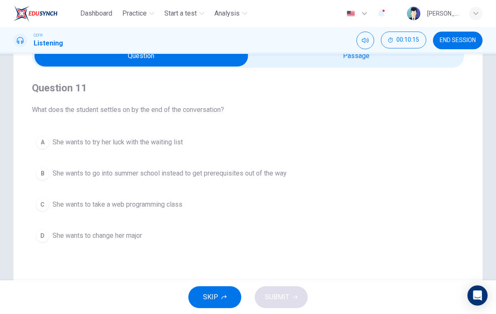
scroll to position [34, 0]
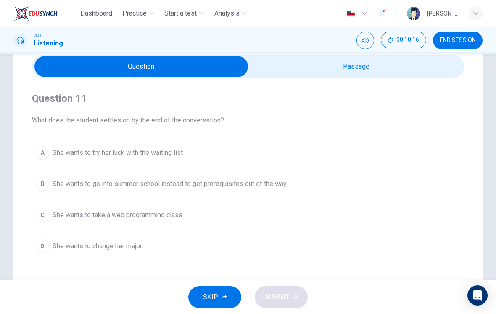
click at [350, 76] on input "checkbox" at bounding box center [141, 66] width 649 height 21
checkbox input "true"
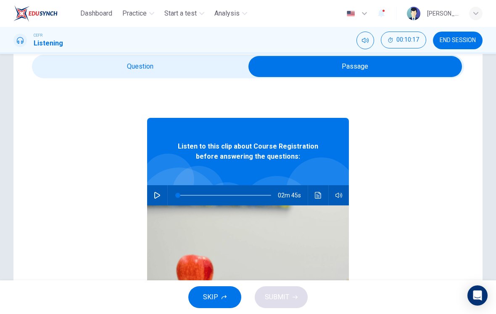
click at [155, 196] on icon "button" at bounding box center [157, 195] width 7 height 7
type input "2"
click at [223, 70] on input "checkbox" at bounding box center [355, 66] width 649 height 21
checkbox input "false"
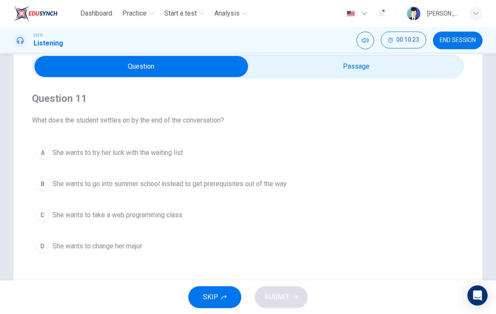
scroll to position [27, 0]
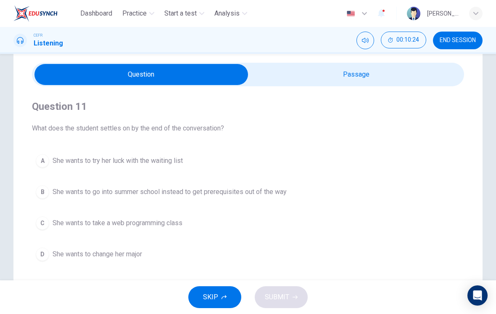
type input "4"
click at [404, 85] on input "checkbox" at bounding box center [141, 74] width 649 height 21
checkbox input "true"
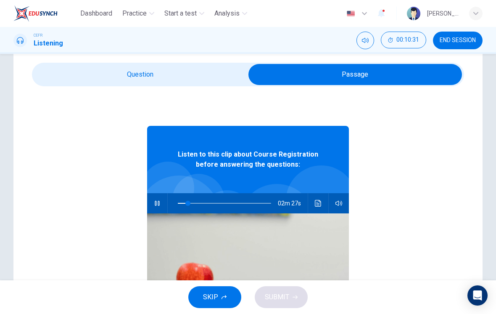
click at [188, 206] on span at bounding box center [188, 203] width 5 height 5
click at [159, 202] on icon "button" at bounding box center [157, 203] width 7 height 7
click at [157, 203] on icon "button" at bounding box center [157, 203] width 7 height 7
click at [159, 207] on button "button" at bounding box center [157, 203] width 13 height 20
type input "55"
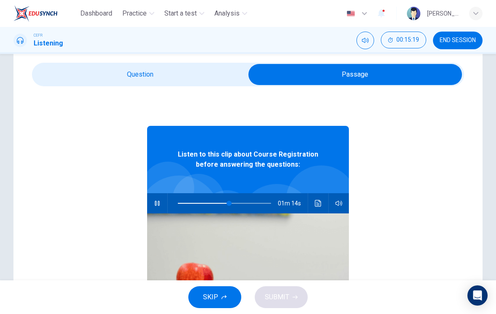
click at [198, 84] on input "checkbox" at bounding box center [355, 74] width 649 height 21
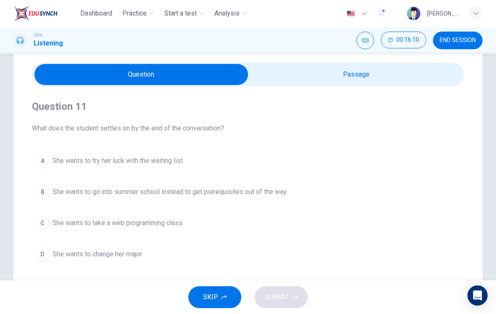
click at [183, 227] on span "She wants to take a web programming class" at bounding box center [118, 223] width 130 height 10
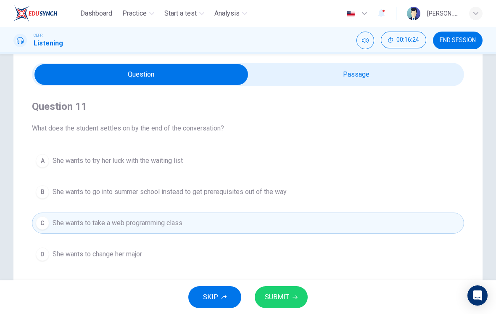
click at [286, 294] on span "SUBMIT" at bounding box center [277, 297] width 24 height 12
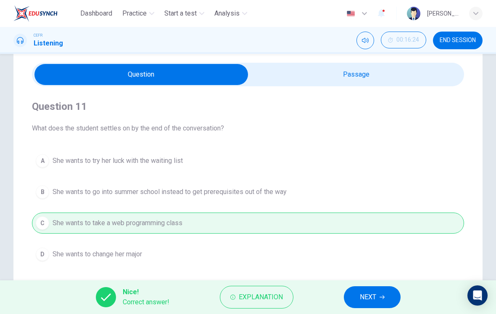
click at [369, 296] on span "NEXT" at bounding box center [368, 297] width 16 height 12
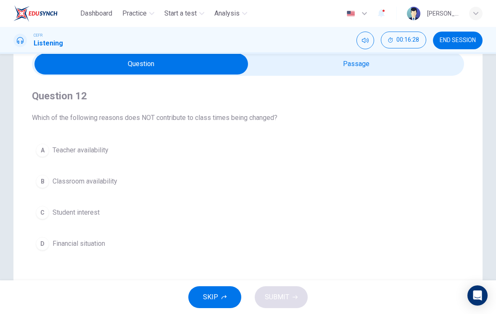
scroll to position [37, 0]
click at [109, 245] on button "D Financial situation" at bounding box center [248, 243] width 433 height 21
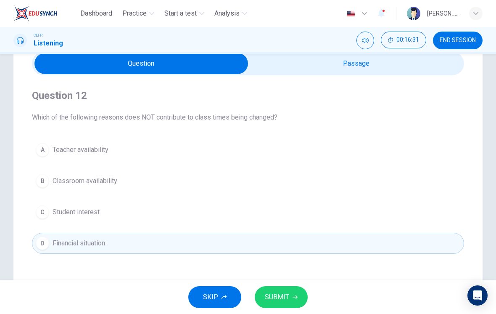
click at [299, 294] on button "SUBMIT" at bounding box center [281, 297] width 53 height 22
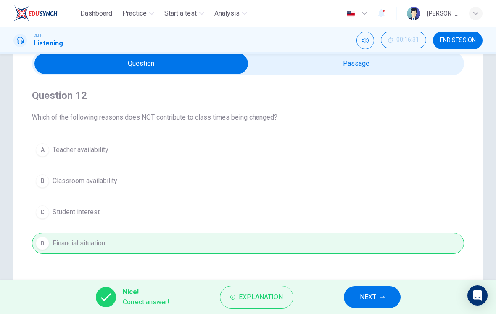
click at [391, 73] on input "checkbox" at bounding box center [141, 63] width 649 height 21
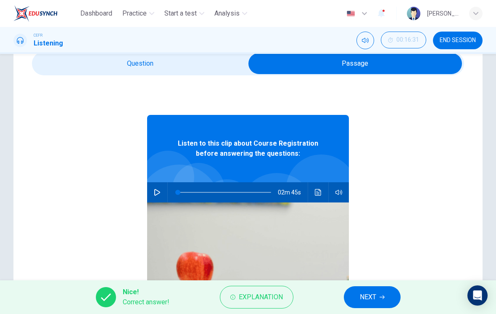
click at [321, 189] on icon "Click to see the audio transcription" at bounding box center [318, 192] width 7 height 7
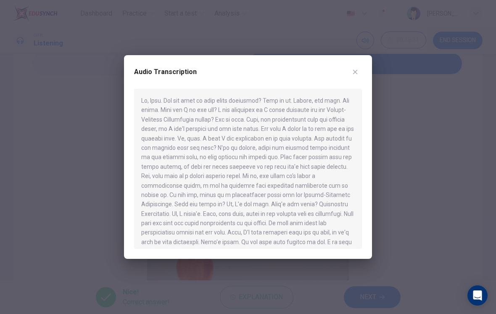
click at [355, 76] on button "button" at bounding box center [355, 71] width 13 height 13
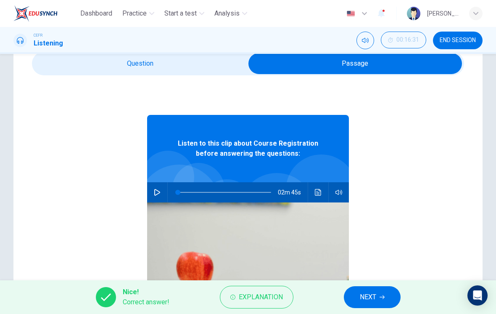
click at [214, 69] on input "checkbox" at bounding box center [355, 63] width 649 height 21
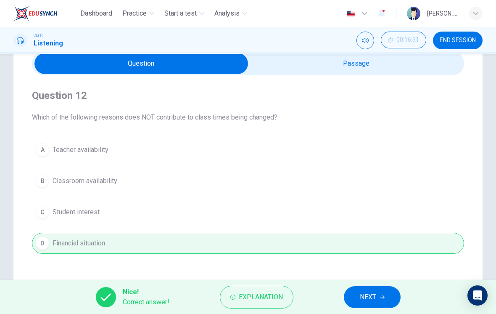
click at [354, 74] on input "checkbox" at bounding box center [141, 63] width 649 height 21
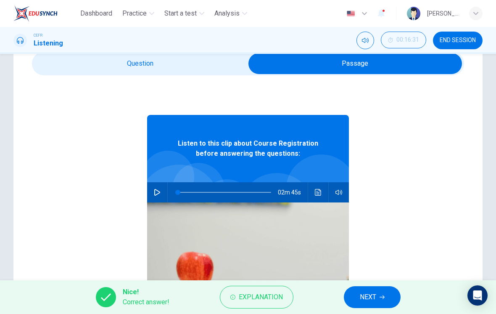
click at [223, 66] on input "checkbox" at bounding box center [355, 63] width 649 height 21
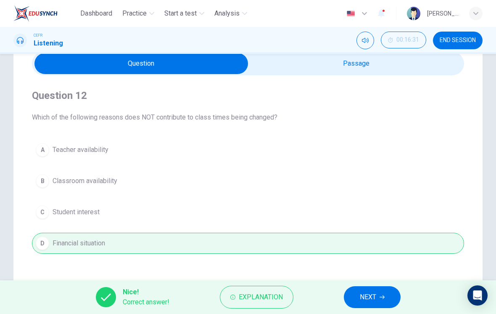
click at [366, 302] on span "NEXT" at bounding box center [368, 297] width 16 height 12
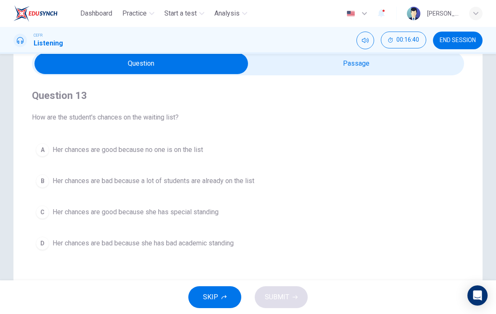
click at [247, 188] on button "B Her chances are bad because a lot of students are already on the list" at bounding box center [248, 180] width 433 height 21
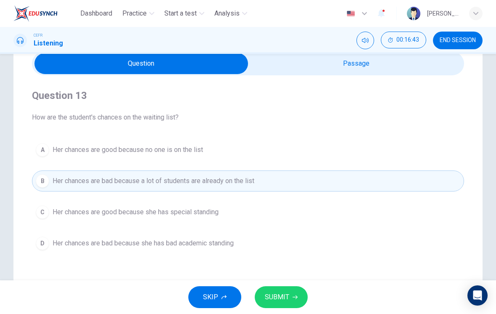
click at [283, 300] on span "SUBMIT" at bounding box center [277, 297] width 24 height 12
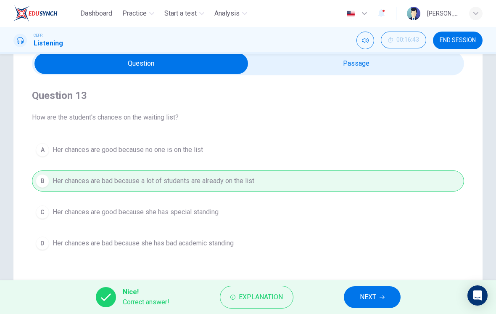
click at [368, 294] on span "NEXT" at bounding box center [368, 297] width 16 height 12
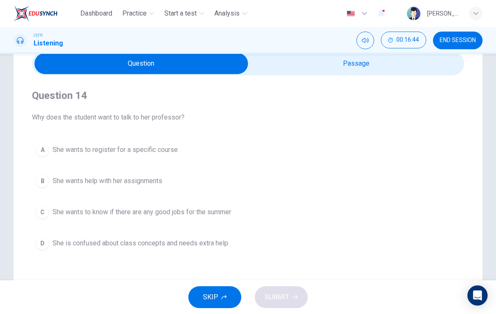
scroll to position [42, 0]
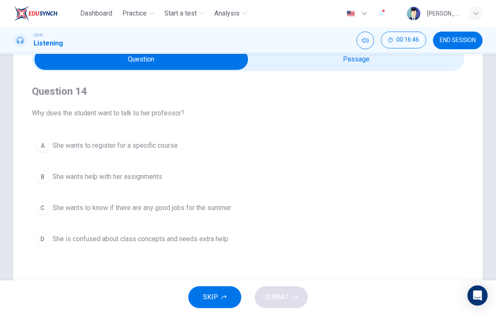
click at [173, 145] on span "She wants to register for a specific course" at bounding box center [115, 146] width 125 height 10
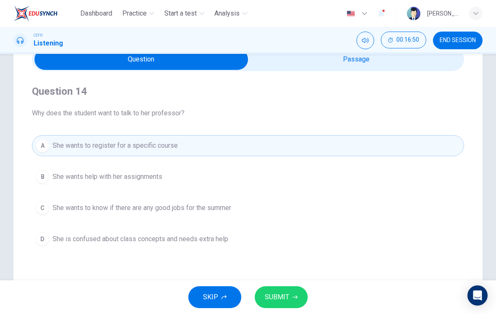
click at [296, 292] on button "SUBMIT" at bounding box center [281, 297] width 53 height 22
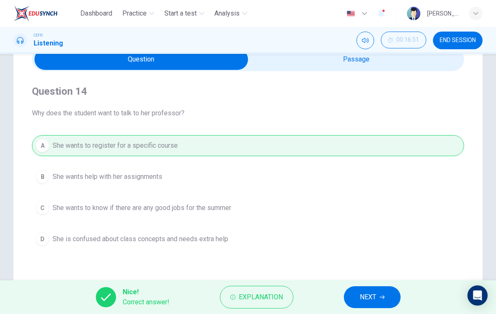
click at [390, 69] on input "checkbox" at bounding box center [141, 59] width 649 height 21
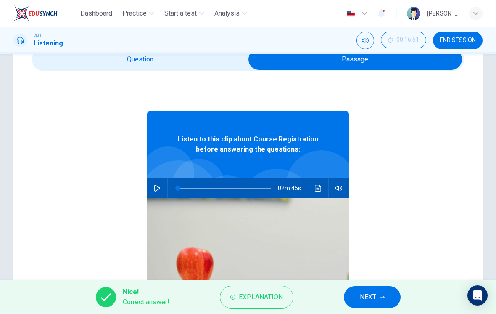
click at [318, 187] on icon "Click to see the audio transcription" at bounding box center [318, 188] width 7 height 7
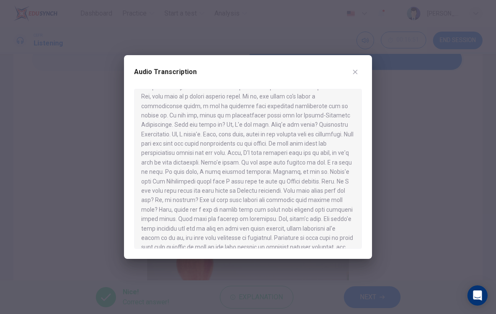
scroll to position [79, 0]
click at [355, 73] on icon "button" at bounding box center [355, 72] width 7 height 7
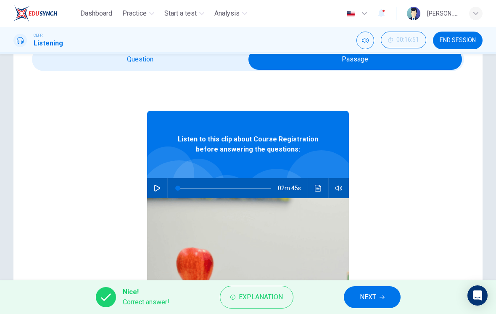
click at [215, 61] on input "checkbox" at bounding box center [355, 59] width 649 height 21
checkbox input "false"
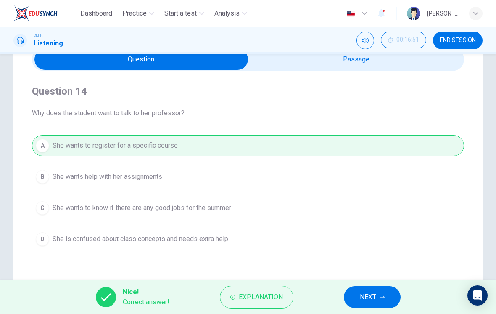
click at [379, 300] on button "NEXT" at bounding box center [372, 297] width 57 height 22
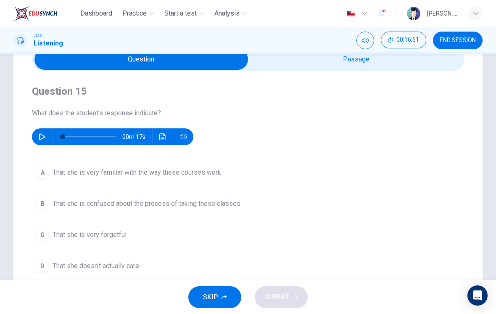
click at [45, 139] on button "button" at bounding box center [41, 136] width 13 height 17
click at [44, 143] on button "button" at bounding box center [41, 136] width 13 height 17
click at [43, 140] on button "button" at bounding box center [41, 136] width 13 height 17
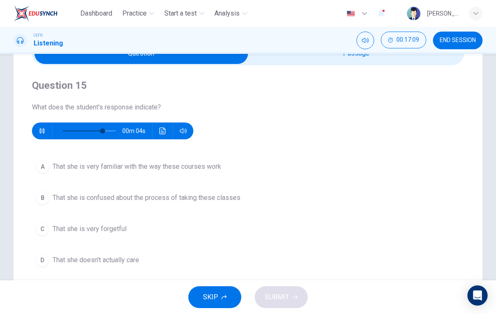
scroll to position [51, 0]
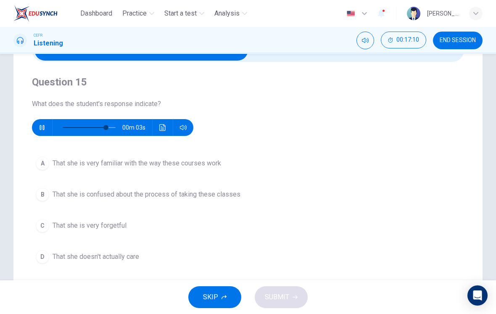
click at [213, 204] on button "B That she is confused about the process of taking these classes" at bounding box center [248, 194] width 433 height 21
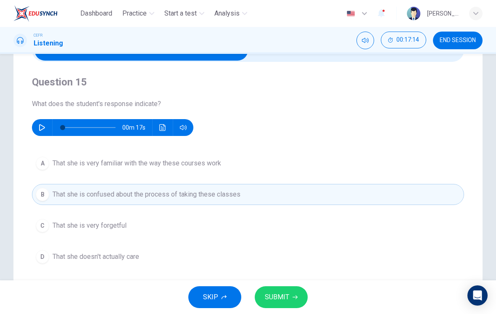
click at [45, 121] on button "button" at bounding box center [41, 127] width 13 height 17
type input "0"
click at [300, 257] on button "D That she doesn't actually care" at bounding box center [248, 256] width 433 height 21
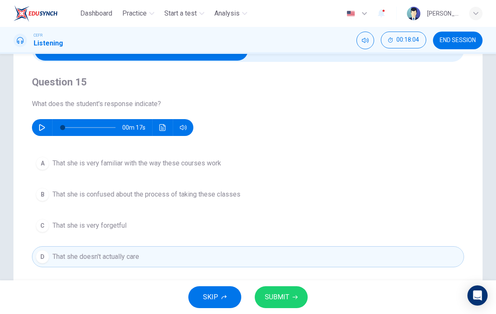
click at [292, 290] on button "SUBMIT" at bounding box center [281, 297] width 53 height 22
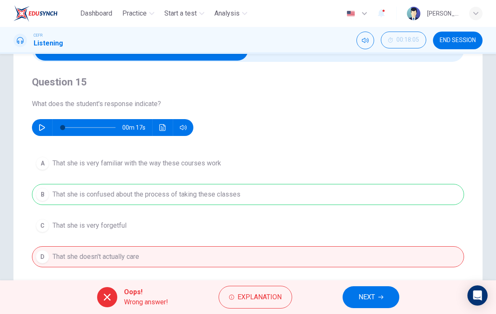
click at [281, 299] on span "Explanation" at bounding box center [260, 297] width 44 height 12
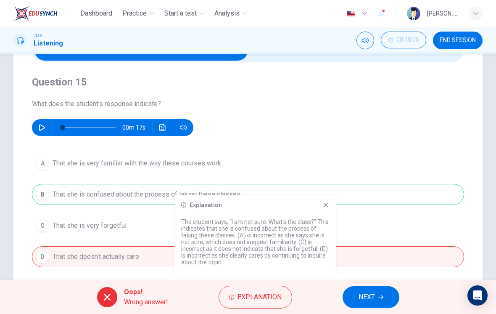
click at [332, 202] on div "Explanation The student says, “I am not sure. What's the class?” This indicates…" at bounding box center [256, 235] width 162 height 81
click at [327, 204] on icon at bounding box center [326, 205] width 5 height 5
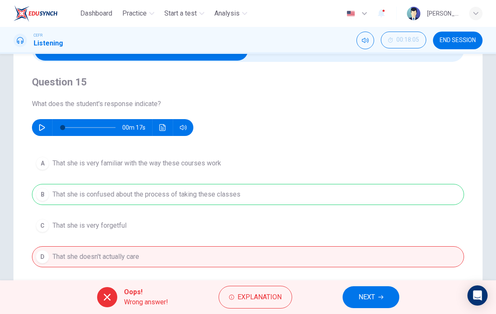
click at [375, 300] on span "NEXT" at bounding box center [367, 297] width 16 height 12
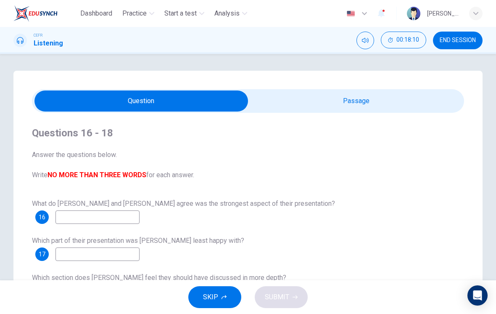
scroll to position [0, 0]
click at [406, 111] on input "checkbox" at bounding box center [141, 100] width 649 height 21
checkbox input "true"
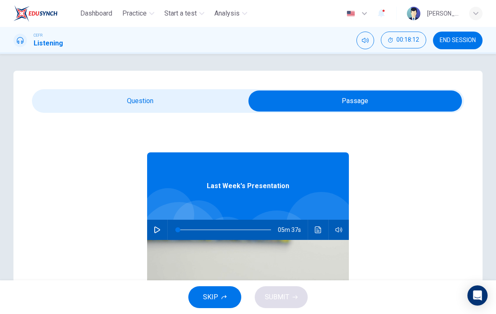
click at [455, 46] on button "END SESSION" at bounding box center [458, 41] width 50 height 18
